Goal: Task Accomplishment & Management: Manage account settings

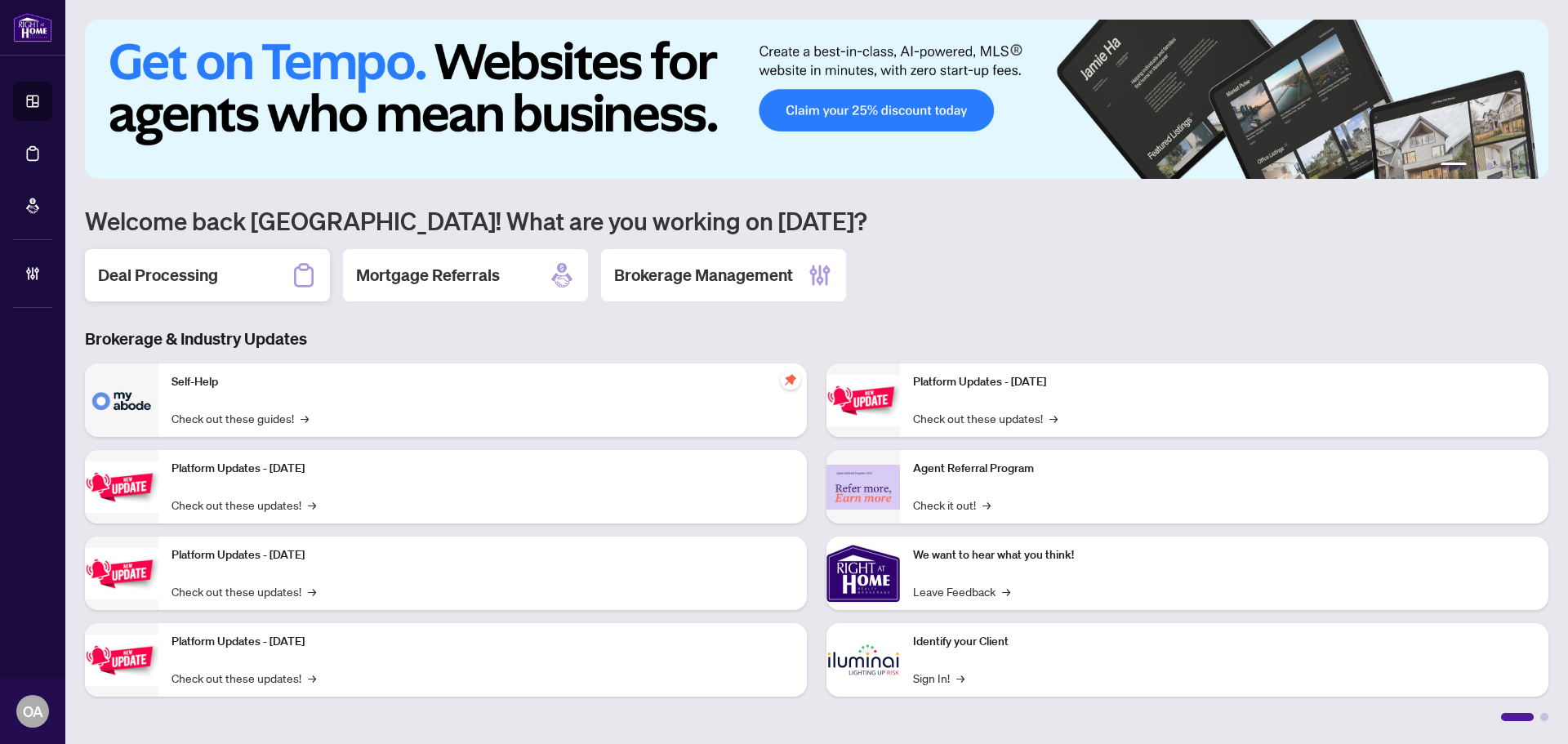
click at [182, 281] on h2 "Deal Processing" at bounding box center [158, 275] width 120 height 23
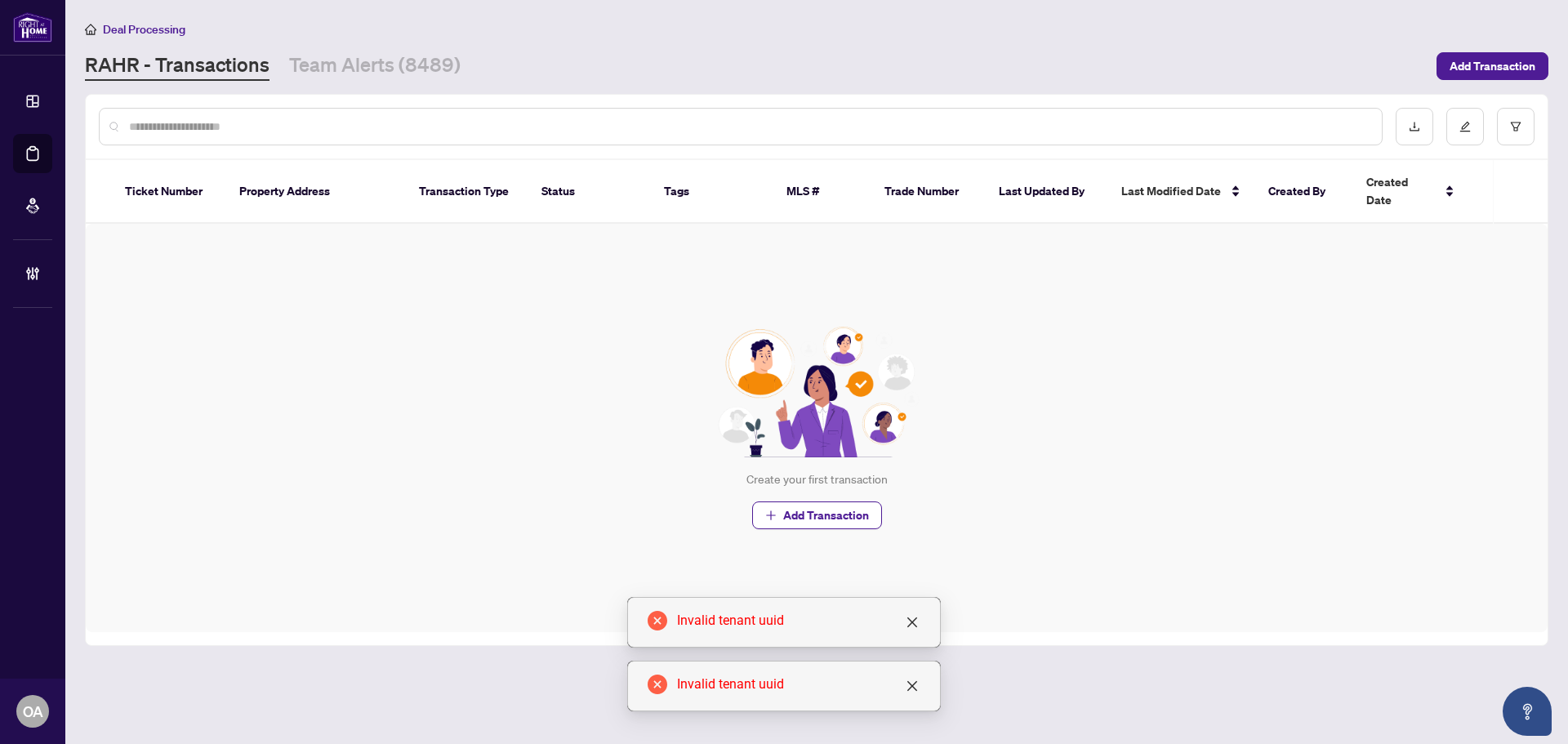
click at [381, 142] on div at bounding box center [740, 127] width 1284 height 38
click at [373, 114] on div at bounding box center [740, 127] width 1284 height 38
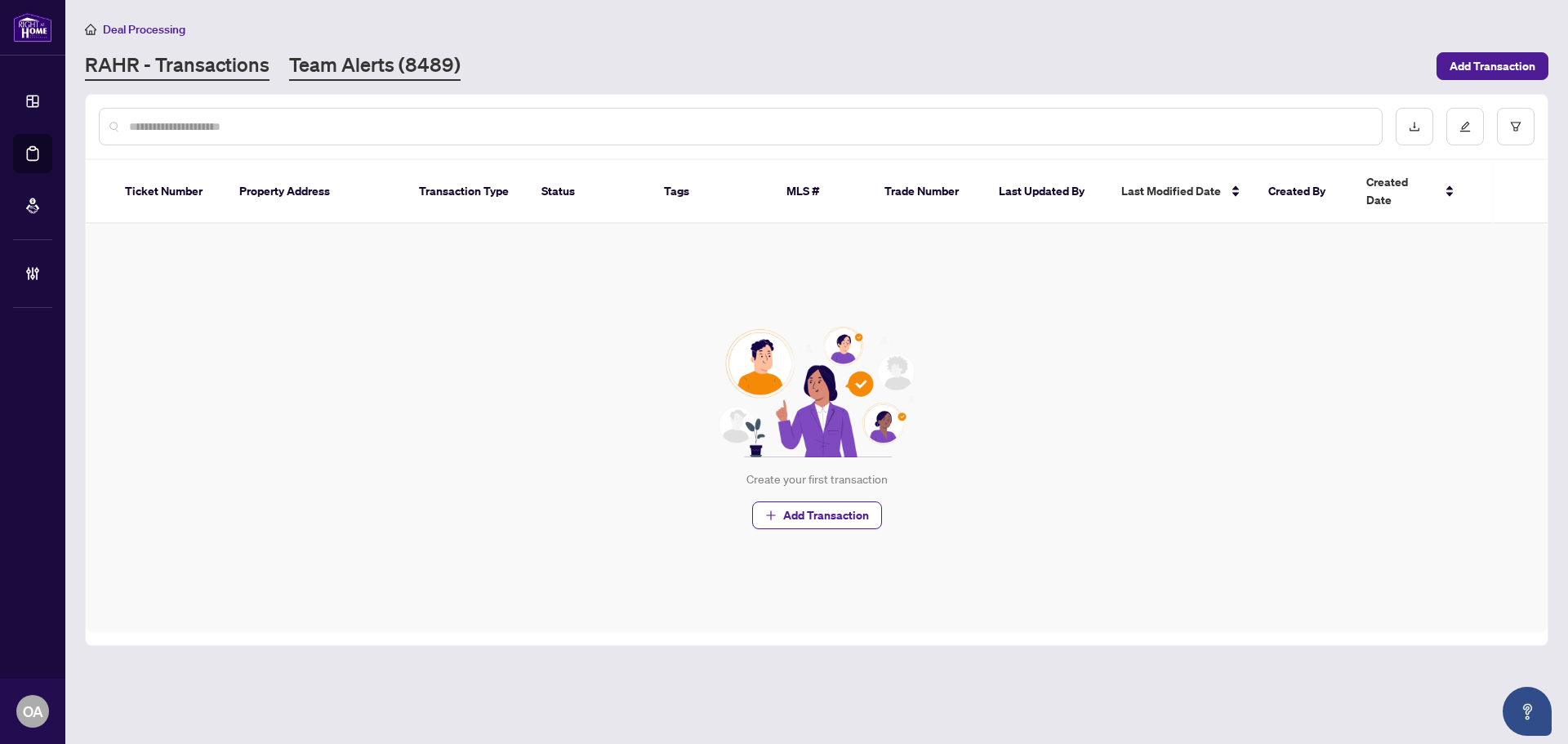
click at [327, 66] on link "Team Alerts (8489)" at bounding box center [374, 66] width 172 height 29
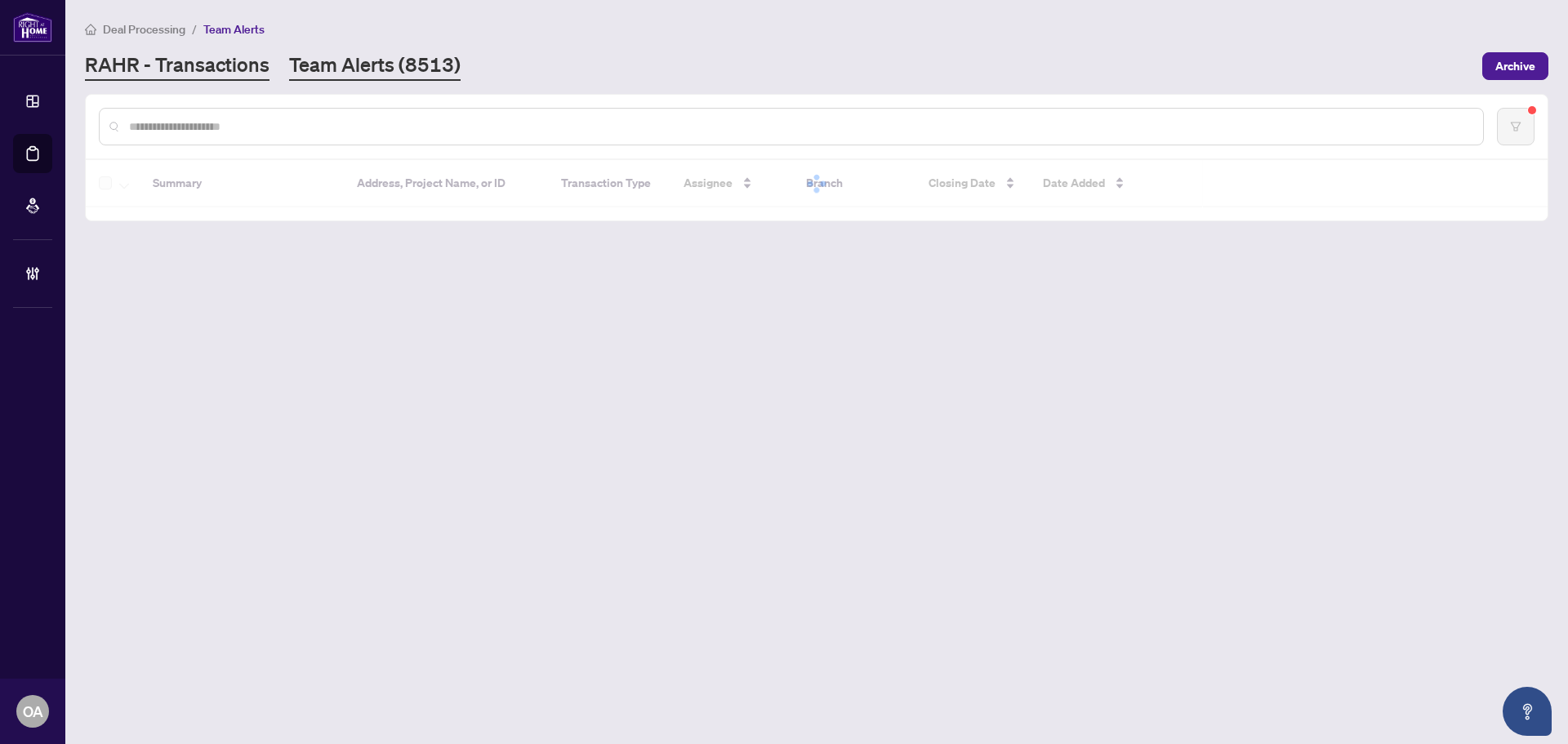
click at [207, 66] on link "RAHR - Transactions" at bounding box center [177, 66] width 185 height 29
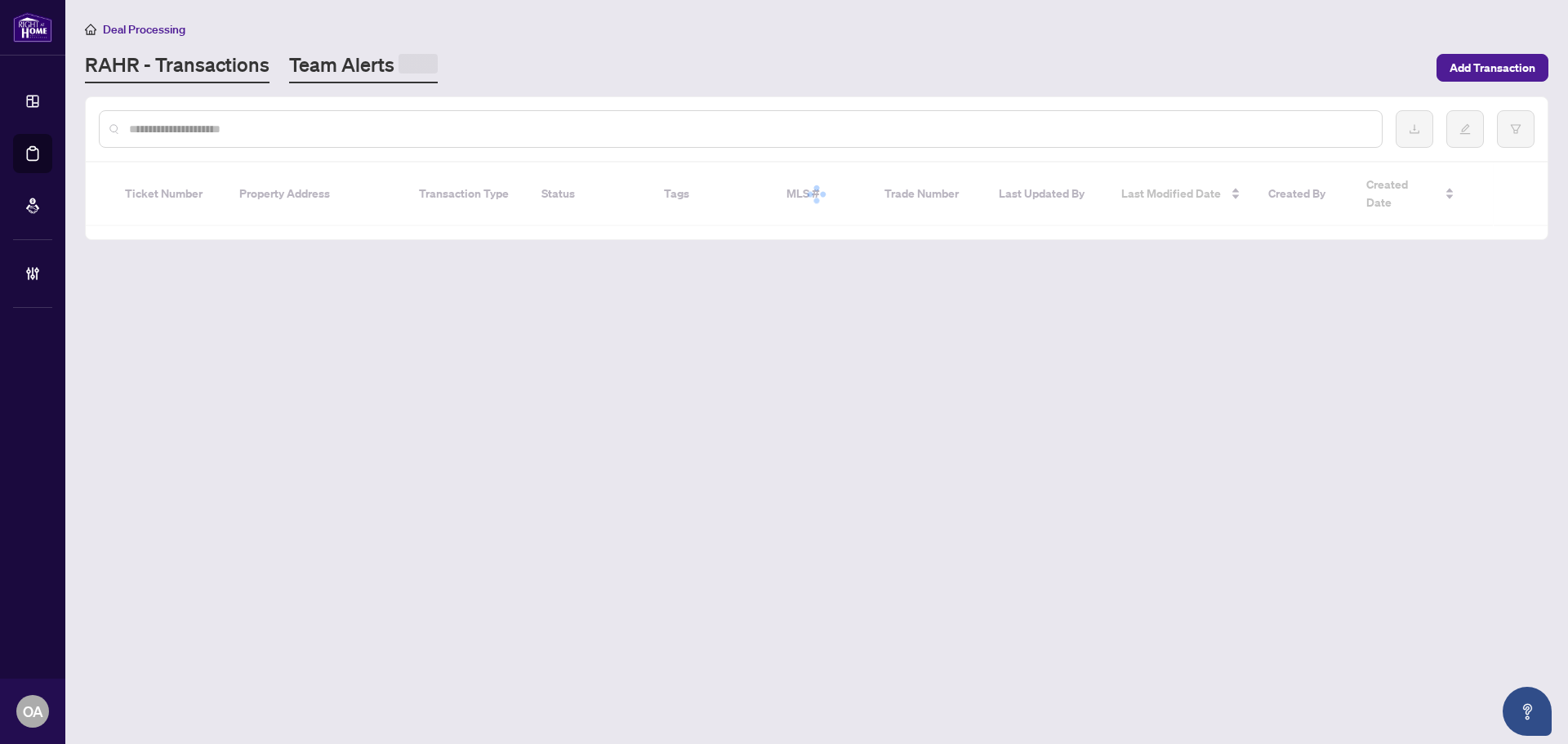
click at [341, 66] on link "Team Alerts" at bounding box center [363, 68] width 148 height 32
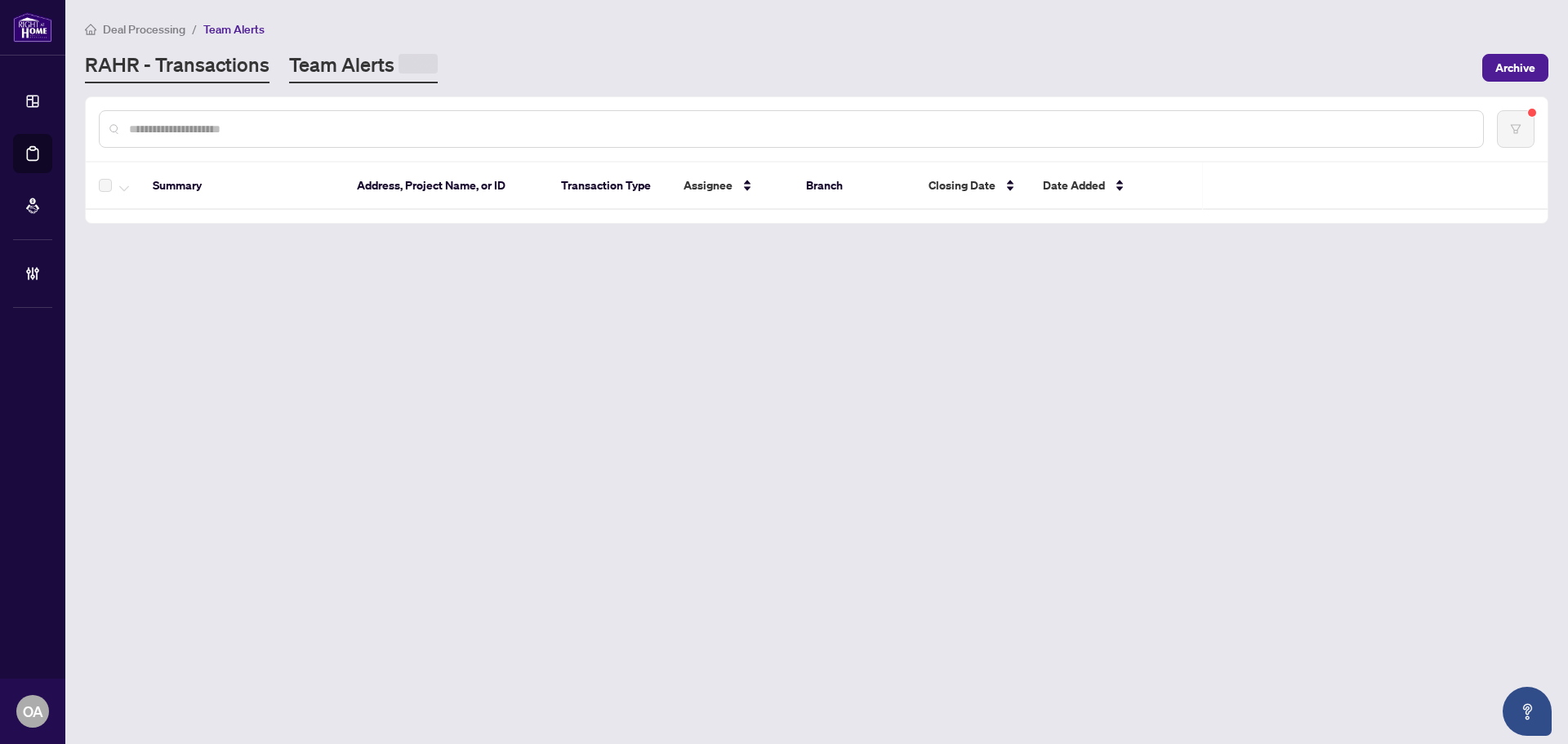
click at [205, 66] on link "RAHR - Transactions" at bounding box center [177, 68] width 185 height 32
